Goal: Navigation & Orientation: Find specific page/section

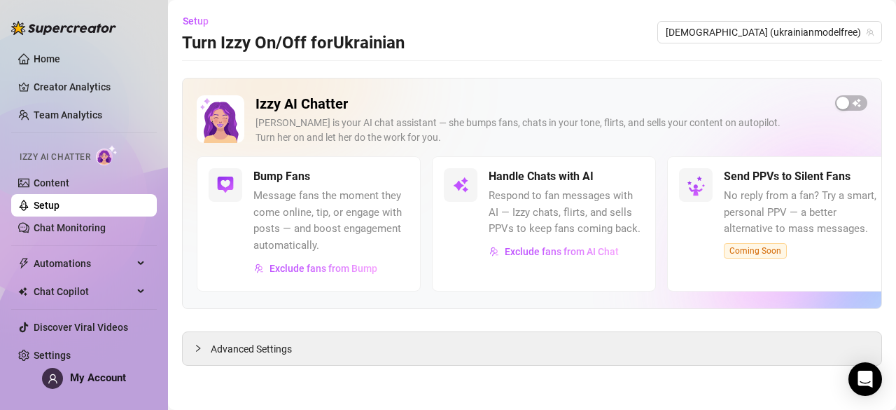
click at [92, 114] on link "Team Analytics" at bounding box center [68, 114] width 69 height 11
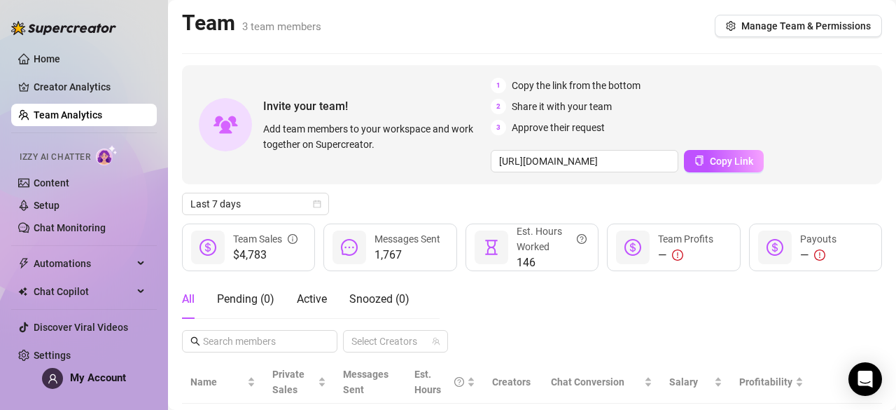
scroll to position [239, 0]
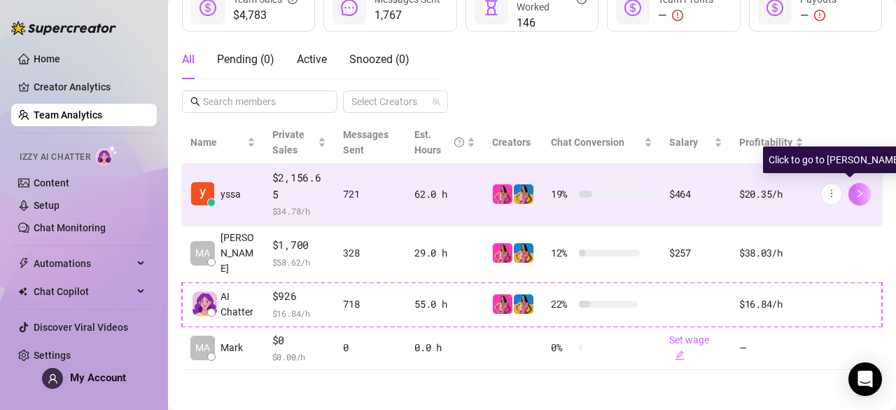
click at [855, 193] on icon "right" at bounding box center [860, 193] width 10 height 10
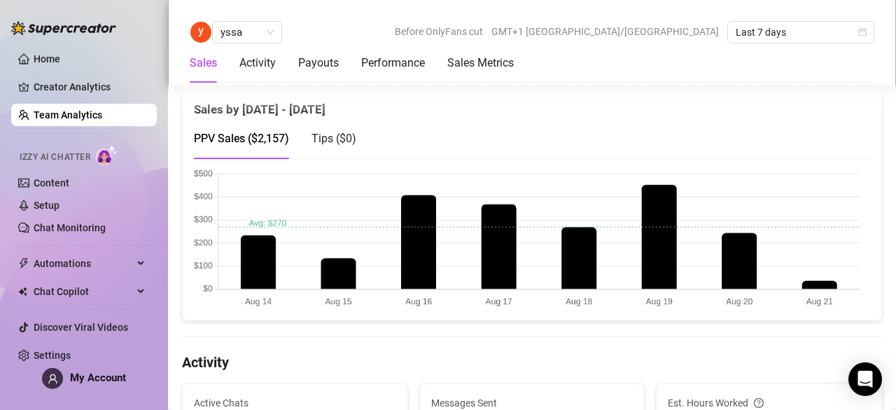
scroll to position [249, 0]
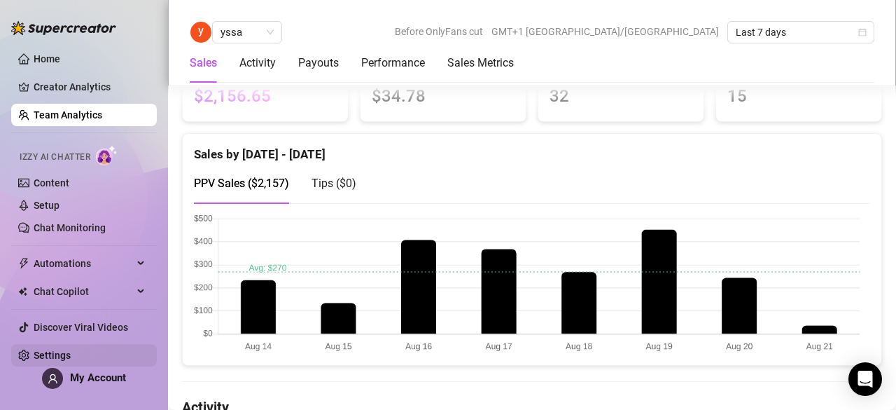
click at [71, 349] on link "Settings" at bounding box center [52, 354] width 37 height 11
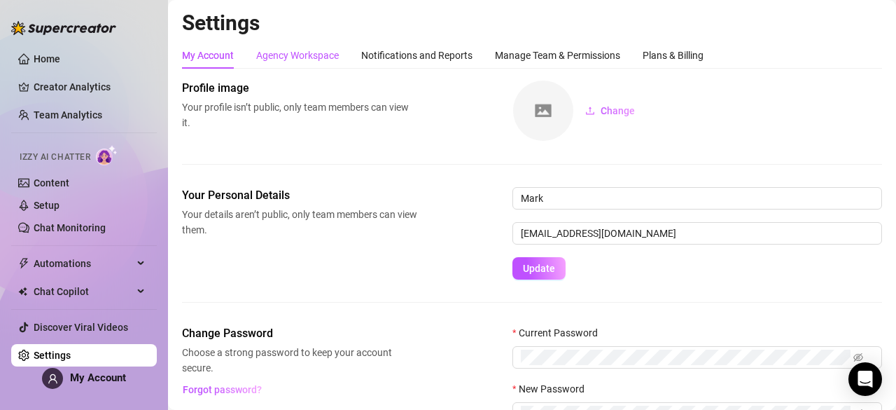
click at [311, 51] on div "Agency Workspace" at bounding box center [297, 55] width 83 height 15
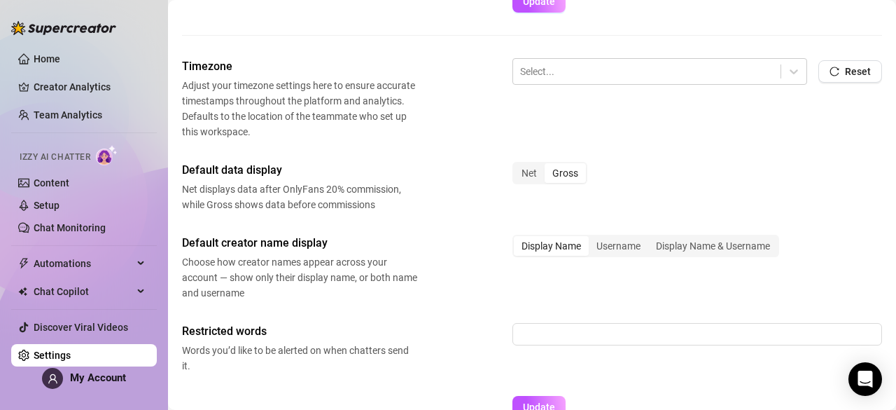
scroll to position [517, 0]
click at [527, 174] on div "Net" at bounding box center [529, 174] width 31 height 20
click at [517, 166] on input "Net" at bounding box center [517, 166] width 0 height 0
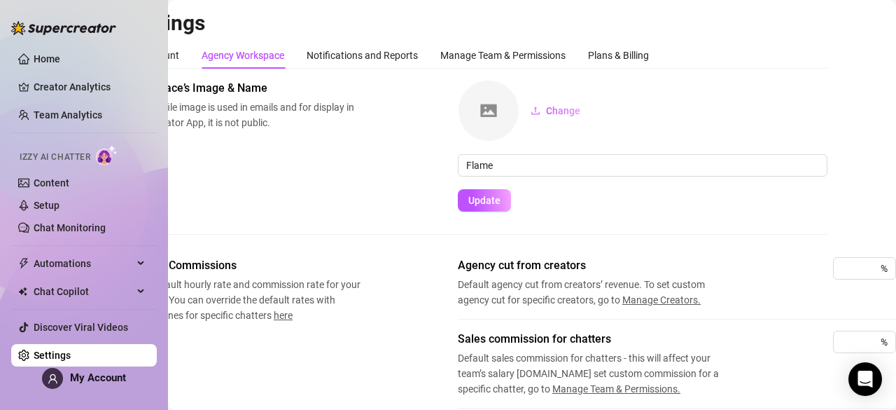
scroll to position [0, 0]
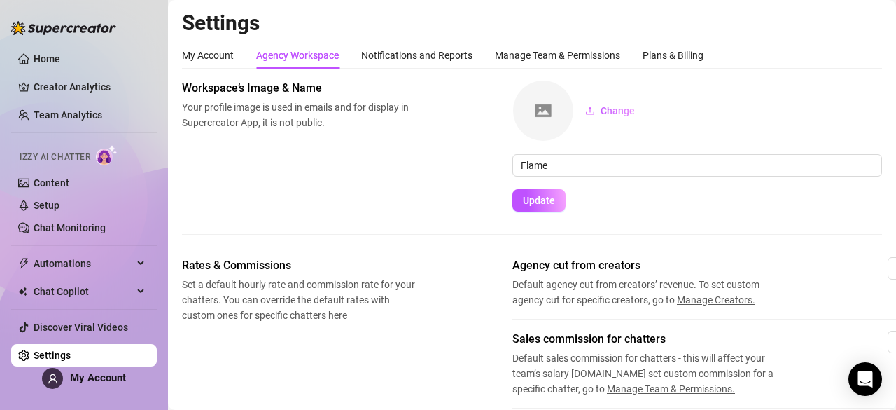
drag, startPoint x: 417, startPoint y: 155, endPoint x: 412, endPoint y: 145, distance: 11.0
click at [412, 145] on div "Workspace’s Image & Name Your profile image is used in emails and for display i…" at bounding box center [532, 146] width 700 height 132
click at [60, 202] on link "Setup" at bounding box center [47, 205] width 26 height 11
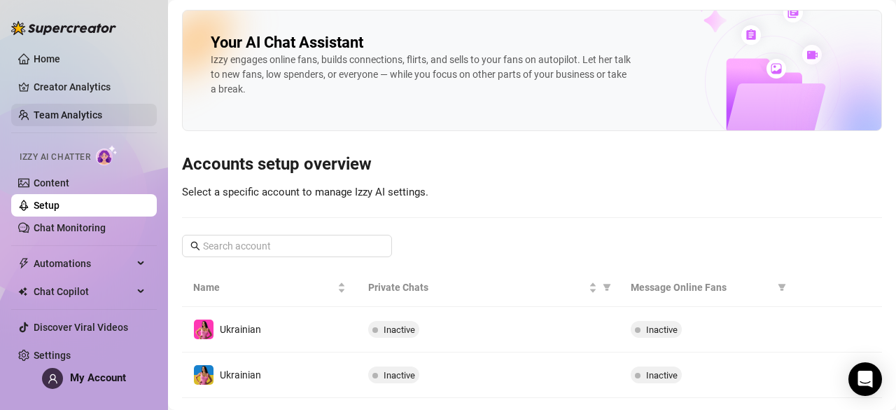
click at [99, 113] on link "Team Analytics" at bounding box center [68, 114] width 69 height 11
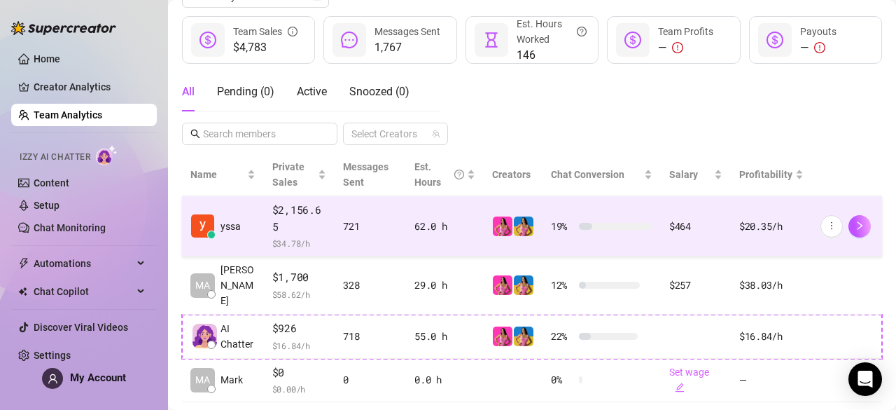
scroll to position [239, 0]
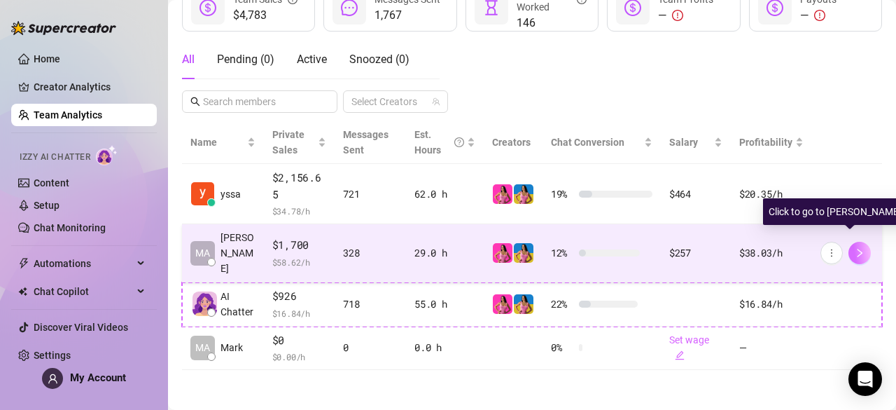
click at [855, 248] on icon "right" at bounding box center [860, 253] width 10 height 10
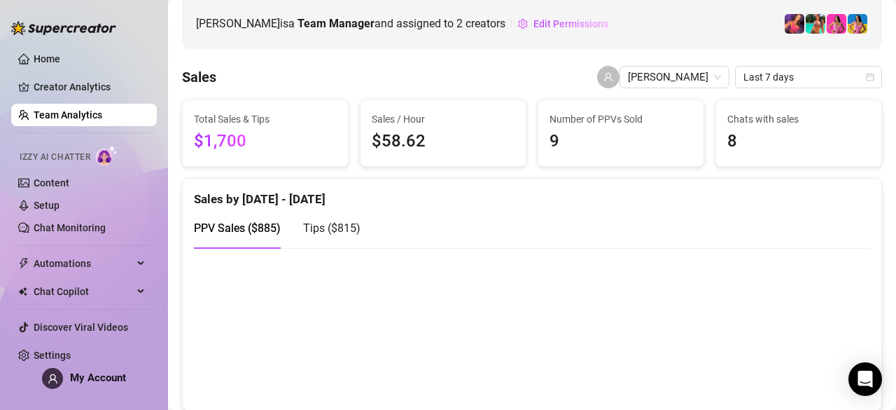
scroll to position [211, 0]
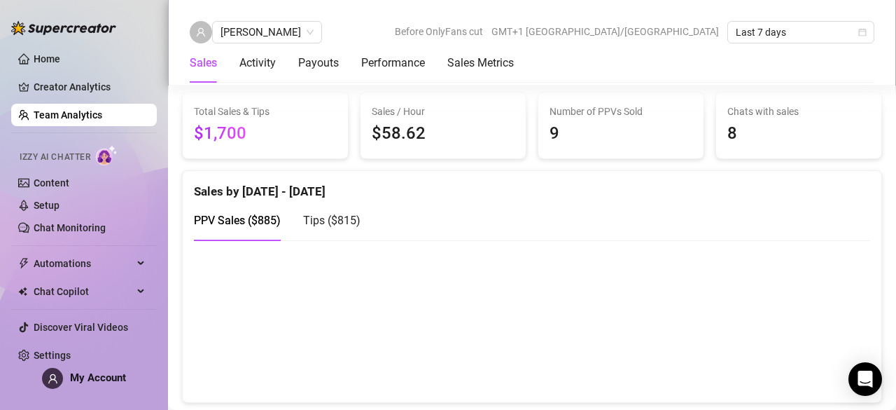
click at [707, 53] on div "Sales Activity Payouts Performance Sales Metrics" at bounding box center [532, 62] width 685 height 39
click at [264, 26] on span "[PERSON_NAME]" at bounding box center [267, 32] width 93 height 21
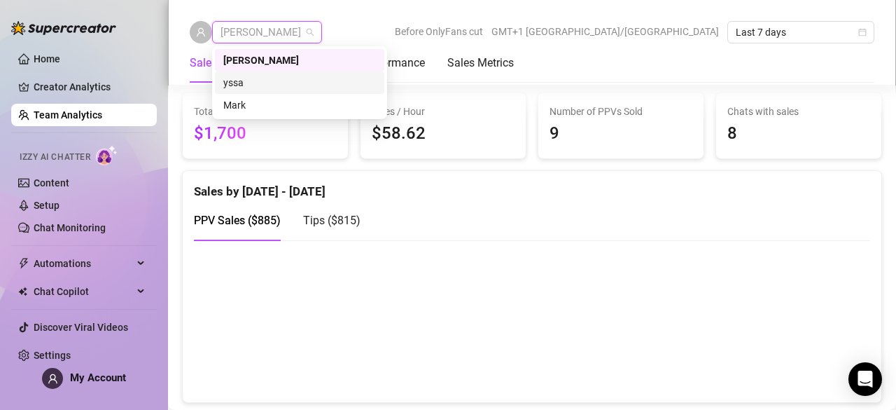
click at [255, 89] on div "yssa" at bounding box center [299, 82] width 153 height 15
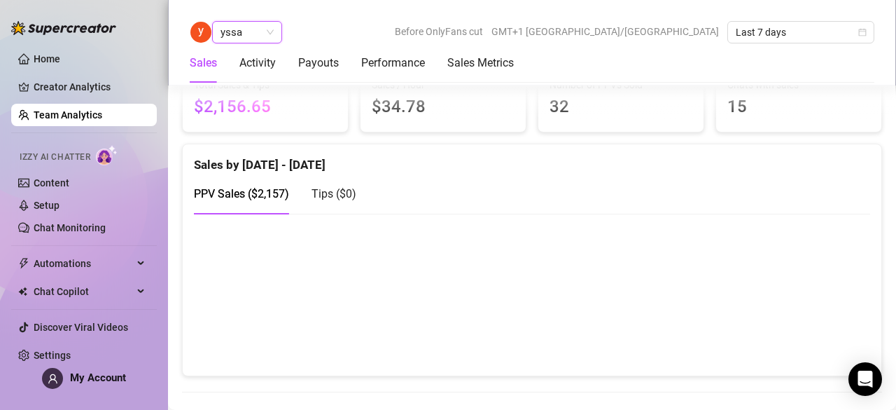
scroll to position [211, 0]
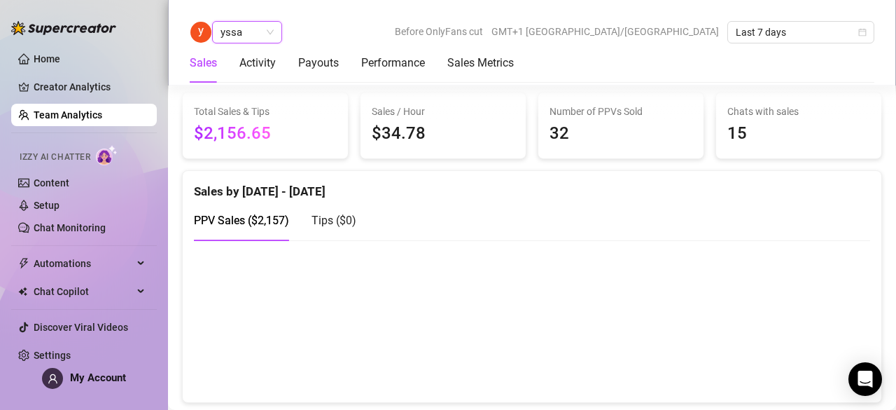
click at [34, 109] on link "Team Analytics" at bounding box center [68, 114] width 69 height 11
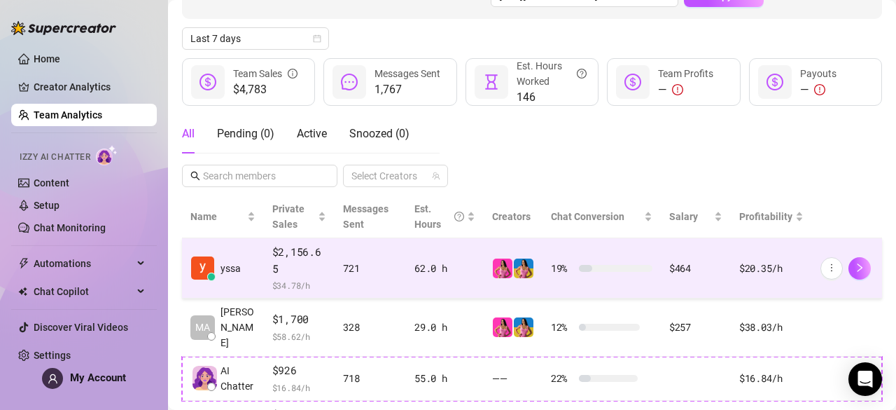
scroll to position [211, 0]
